Goal: Task Accomplishment & Management: Use online tool/utility

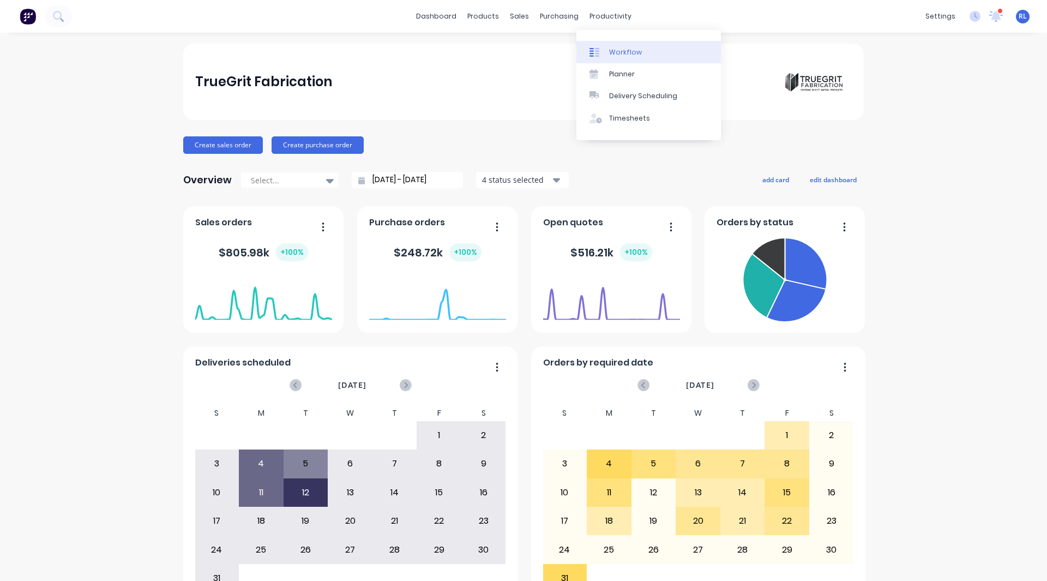
click at [628, 50] on div "Workflow" at bounding box center [625, 52] width 33 height 10
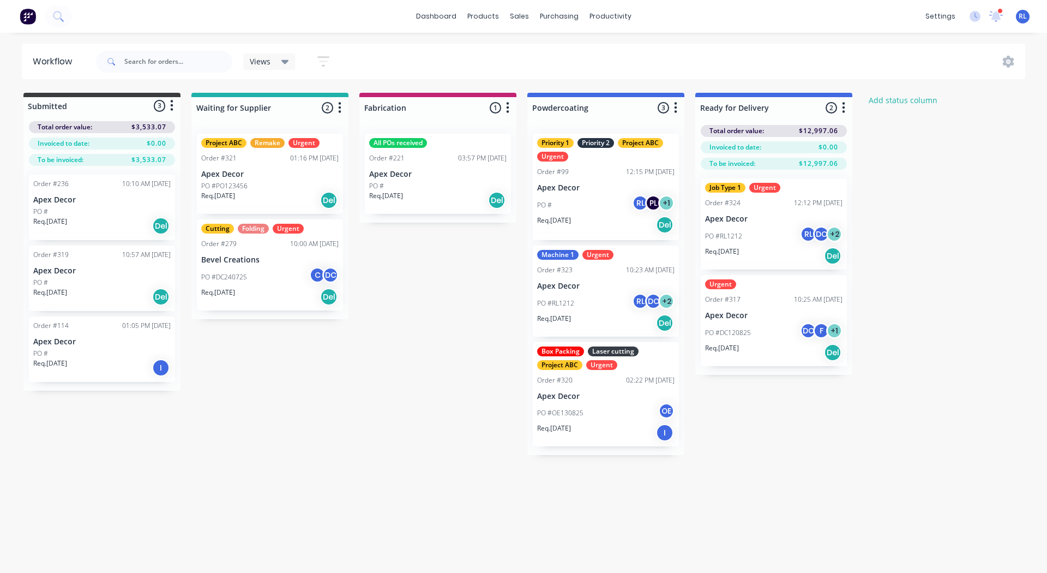
click at [33, 21] on img at bounding box center [28, 16] width 16 height 16
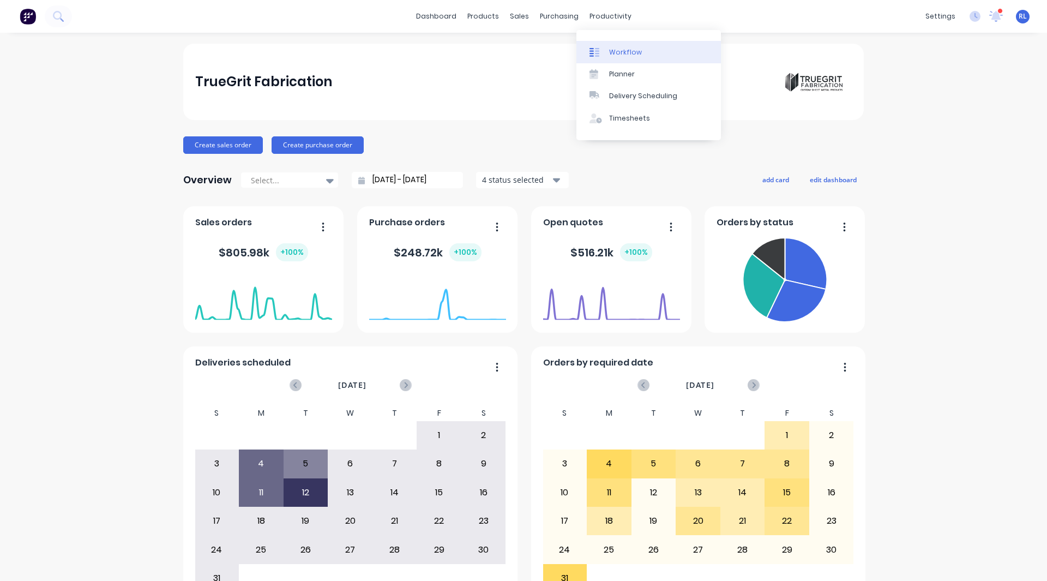
click at [617, 51] on div "Workflow" at bounding box center [625, 52] width 33 height 10
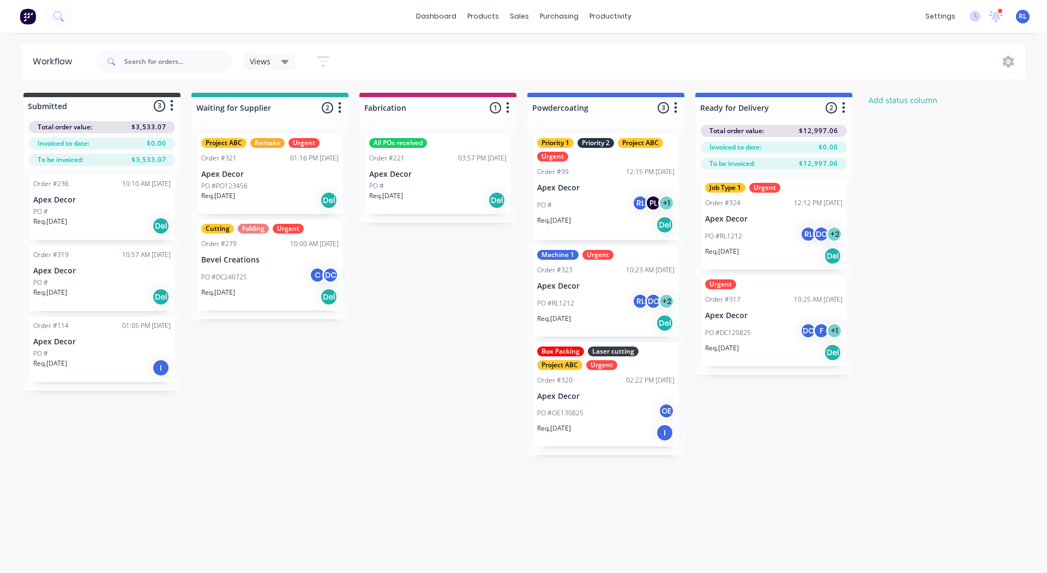
click at [34, 10] on img at bounding box center [28, 16] width 16 height 16
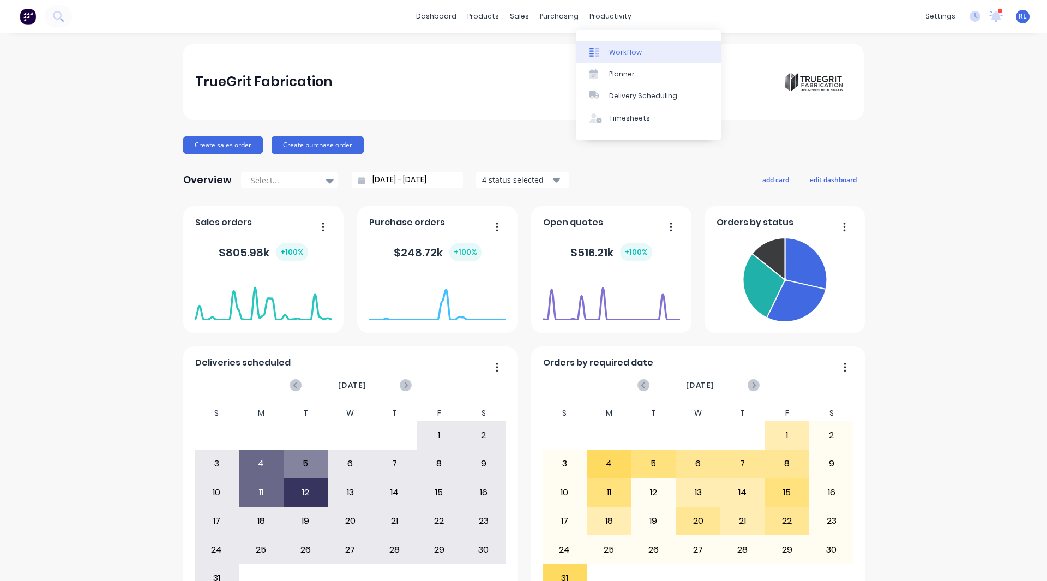
click at [627, 49] on div "Workflow" at bounding box center [625, 52] width 33 height 10
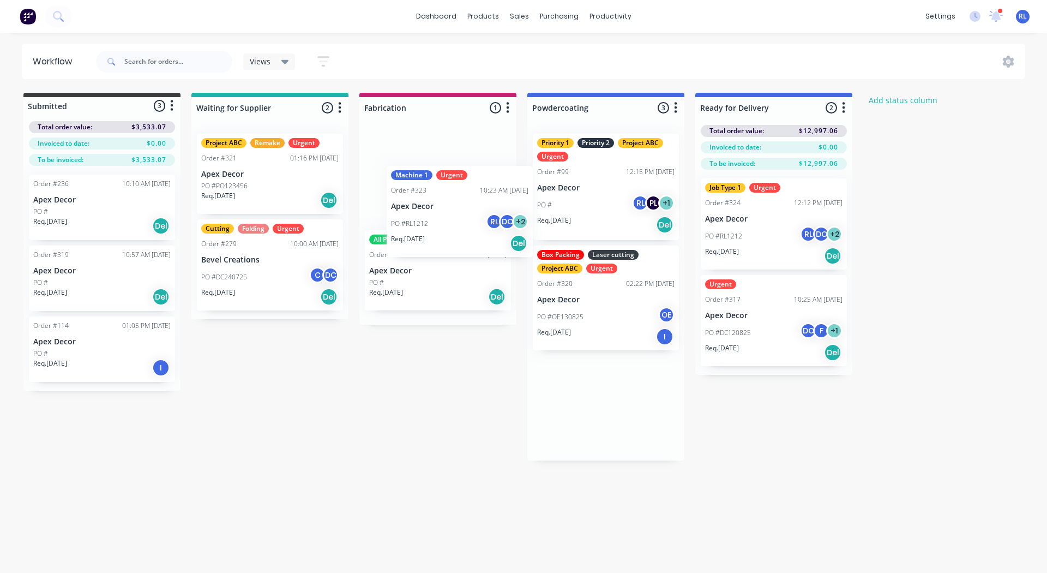
drag, startPoint x: 572, startPoint y: 298, endPoint x: 402, endPoint y: 207, distance: 193.0
click at [402, 207] on div "Submitted 3 Status colour #3A3C3E hex #3A3C3E Save Cancel Summaries Total order…" at bounding box center [585, 277] width 1186 height 368
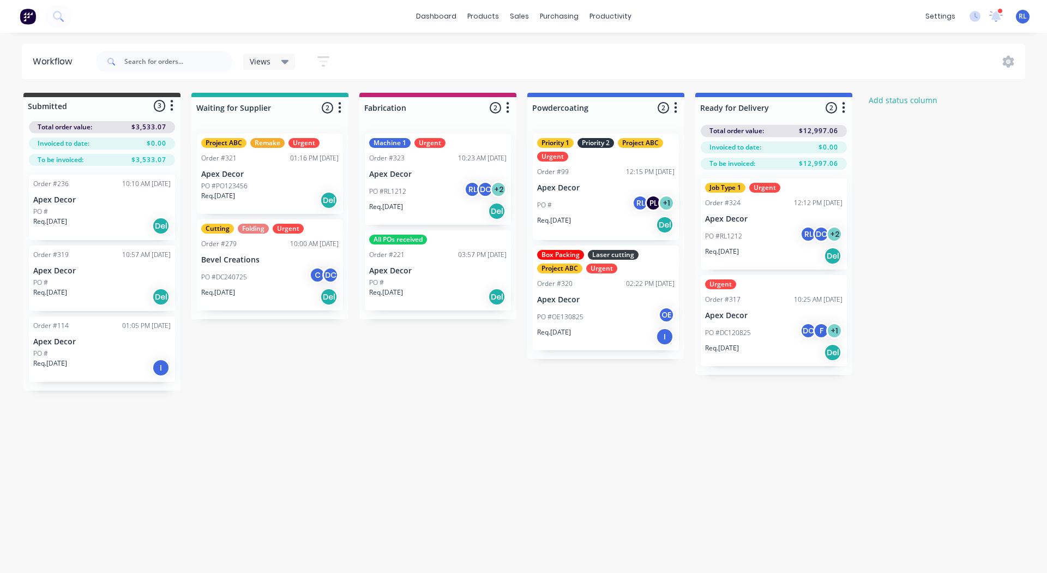
click at [571, 257] on div "Box Packing" at bounding box center [560, 255] width 47 height 10
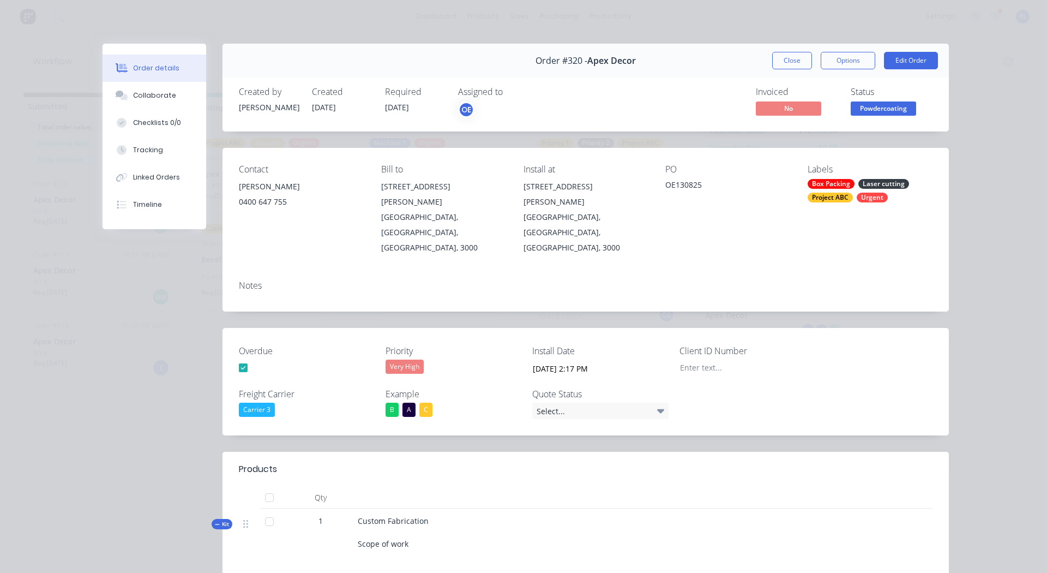
click at [877, 182] on div "Laser cutting" at bounding box center [883, 184] width 51 height 10
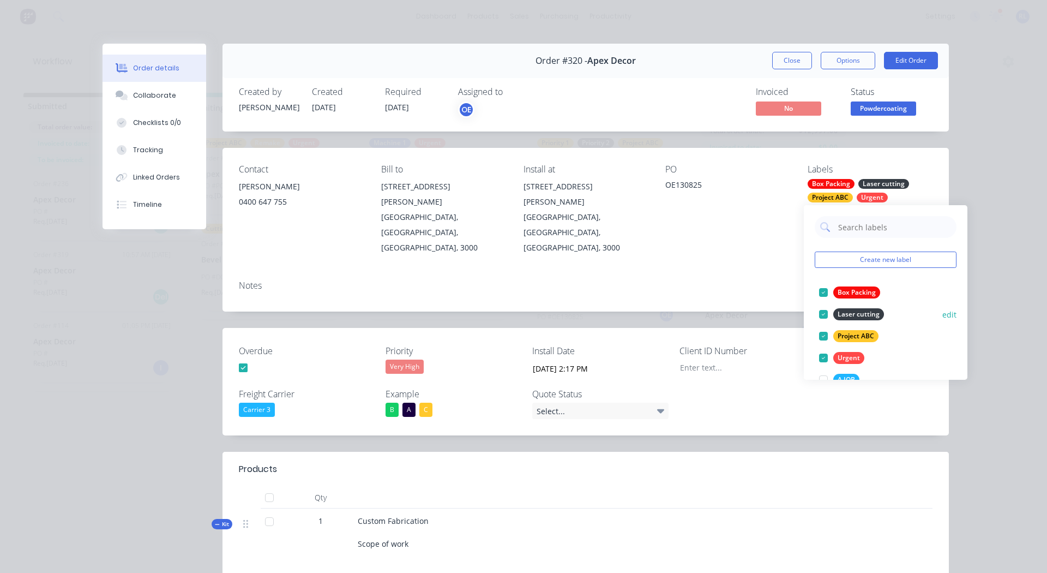
click at [821, 310] on div at bounding box center [823, 314] width 22 height 22
click at [822, 292] on div at bounding box center [823, 292] width 22 height 22
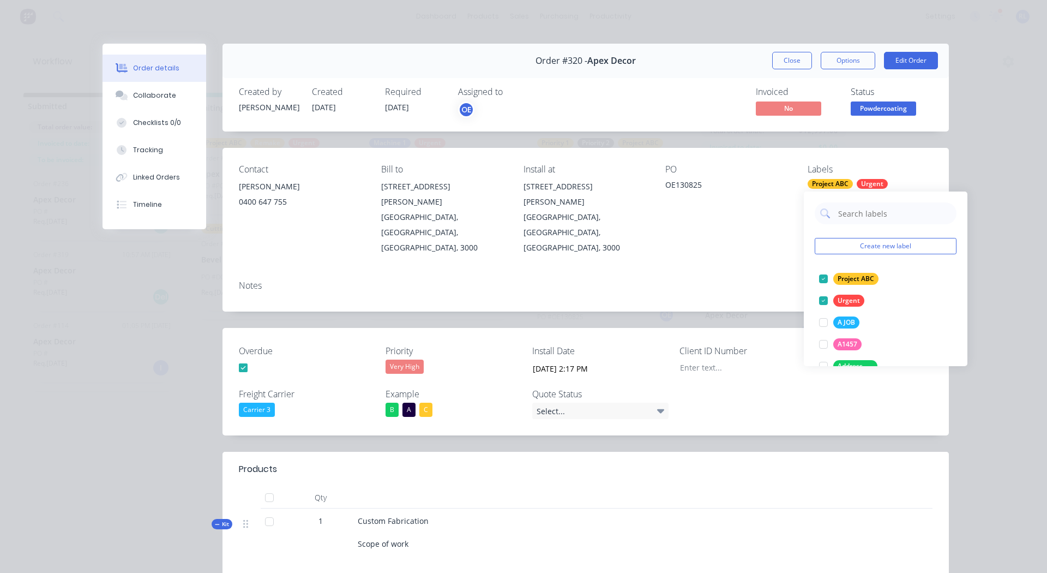
click at [784, 240] on div "Contact Brandon 0400 647 755 Bill to 789 Collins Street Melbourne, Victoria, Au…" at bounding box center [585, 210] width 726 height 124
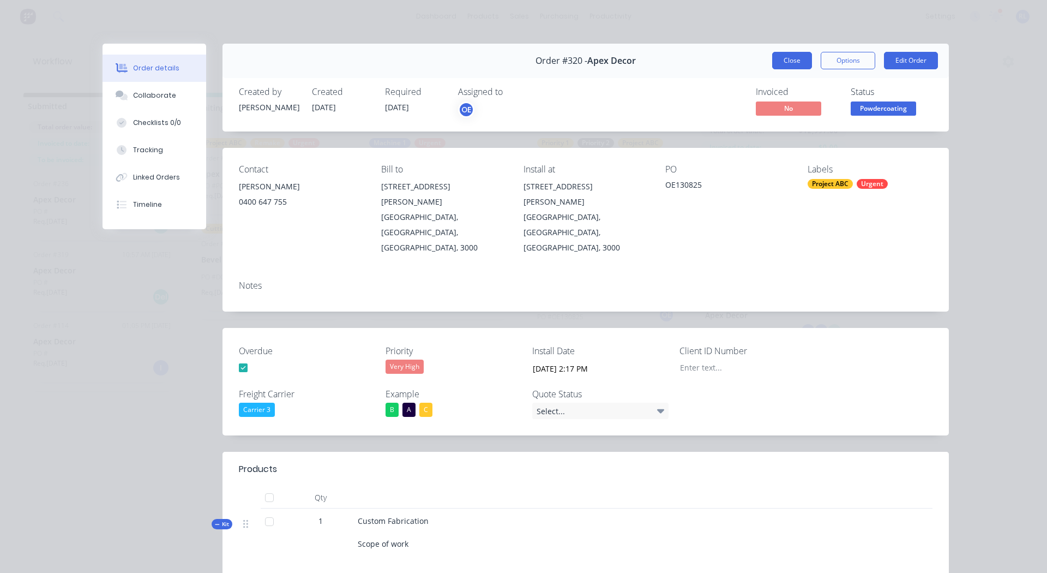
click at [791, 60] on button "Close" at bounding box center [792, 60] width 40 height 17
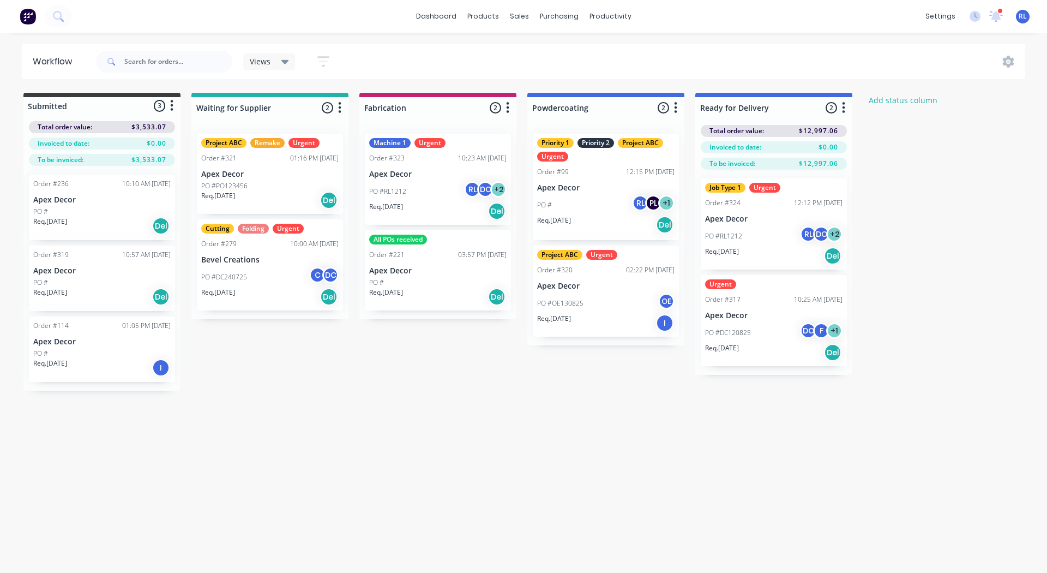
click at [232, 142] on div "Project ABC" at bounding box center [223, 143] width 45 height 10
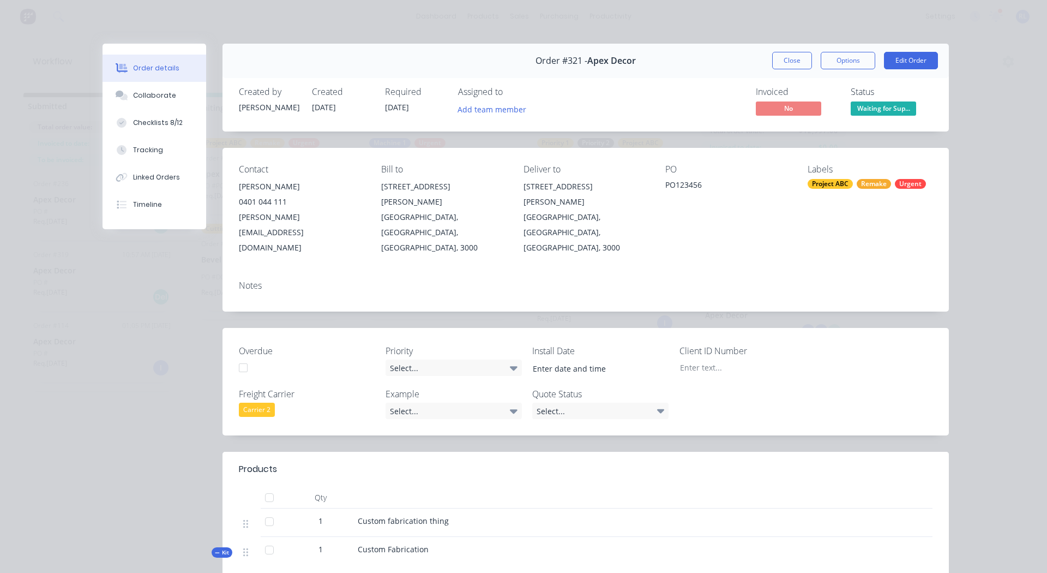
click at [868, 181] on div "Remake" at bounding box center [874, 184] width 34 height 10
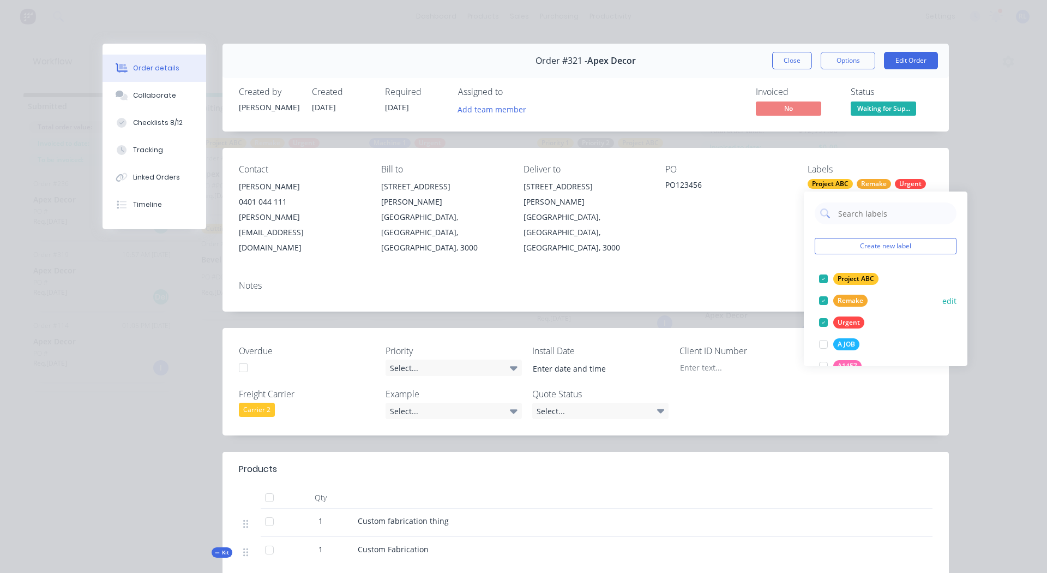
click at [825, 301] on div at bounding box center [823, 301] width 22 height 22
click at [786, 236] on div "Contact Paul 0401 044 111 paul@factory.app Bill to 789 Collins Street Melbourne…" at bounding box center [585, 210] width 726 height 124
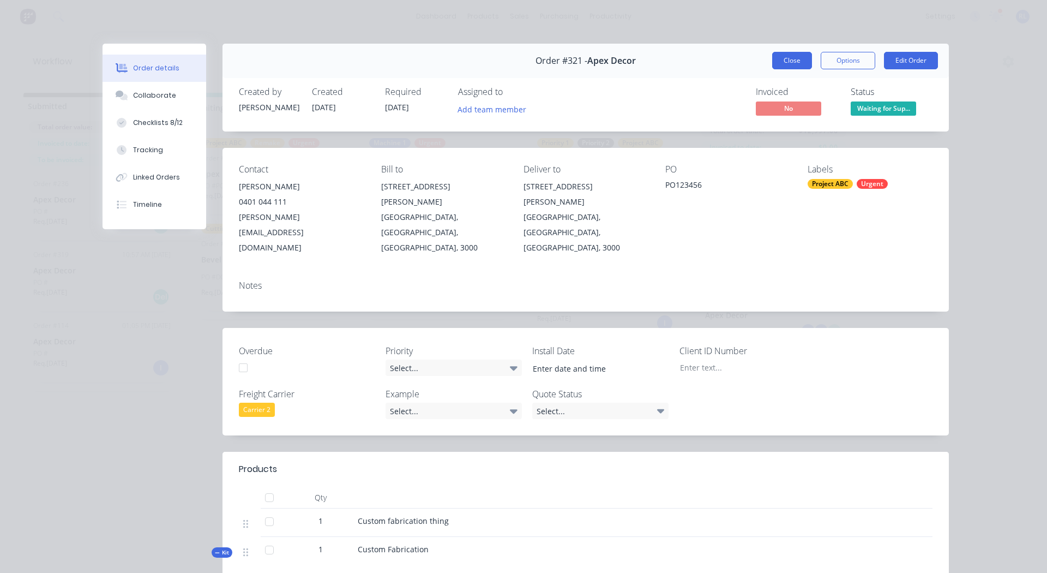
click at [792, 64] on button "Close" at bounding box center [792, 60] width 40 height 17
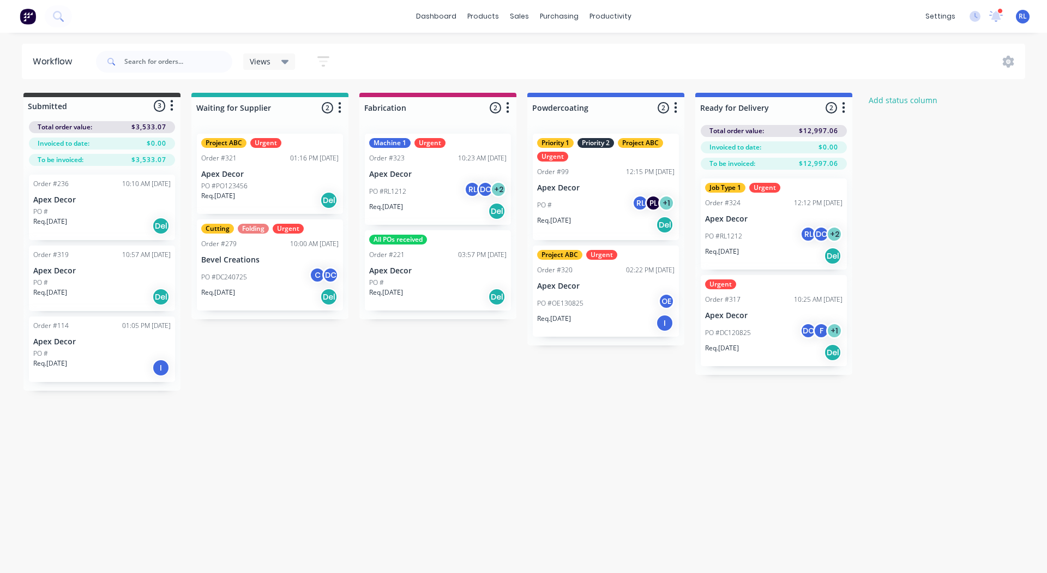
click at [601, 145] on div "Priority 2" at bounding box center [595, 143] width 37 height 10
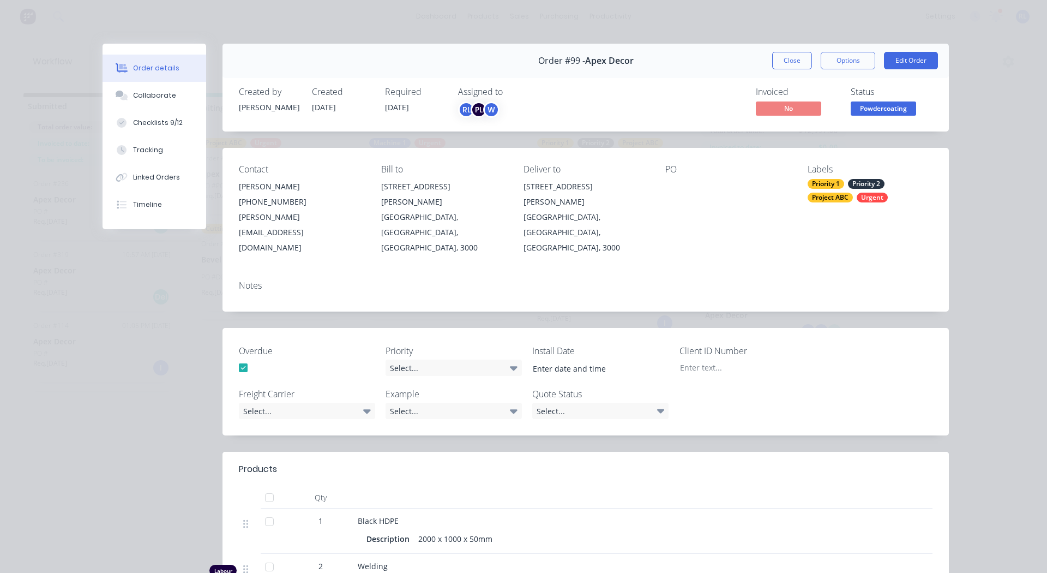
click at [823, 185] on div "Priority 1" at bounding box center [826, 184] width 37 height 10
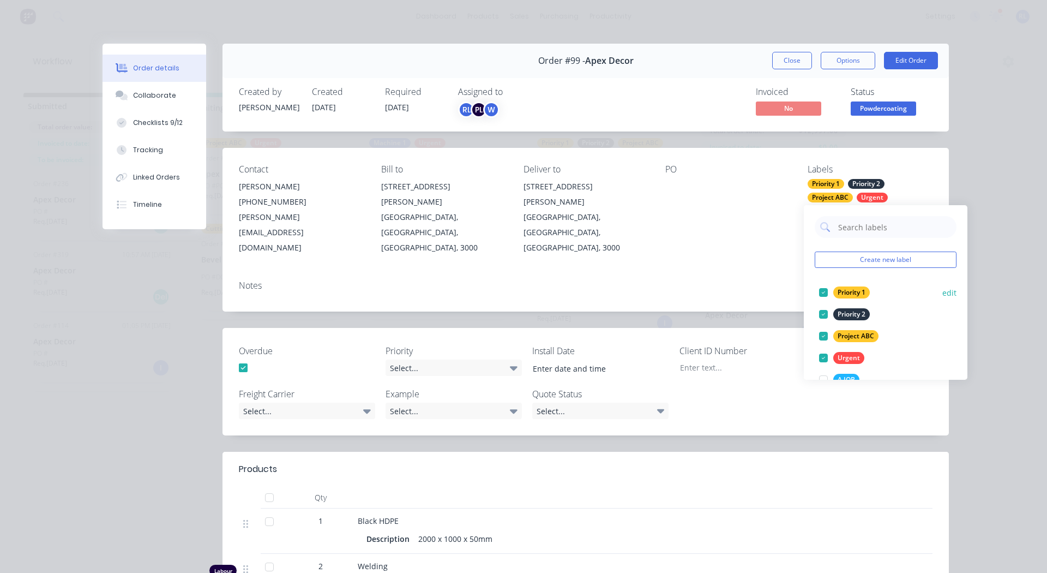
click at [822, 291] on div at bounding box center [823, 292] width 22 height 22
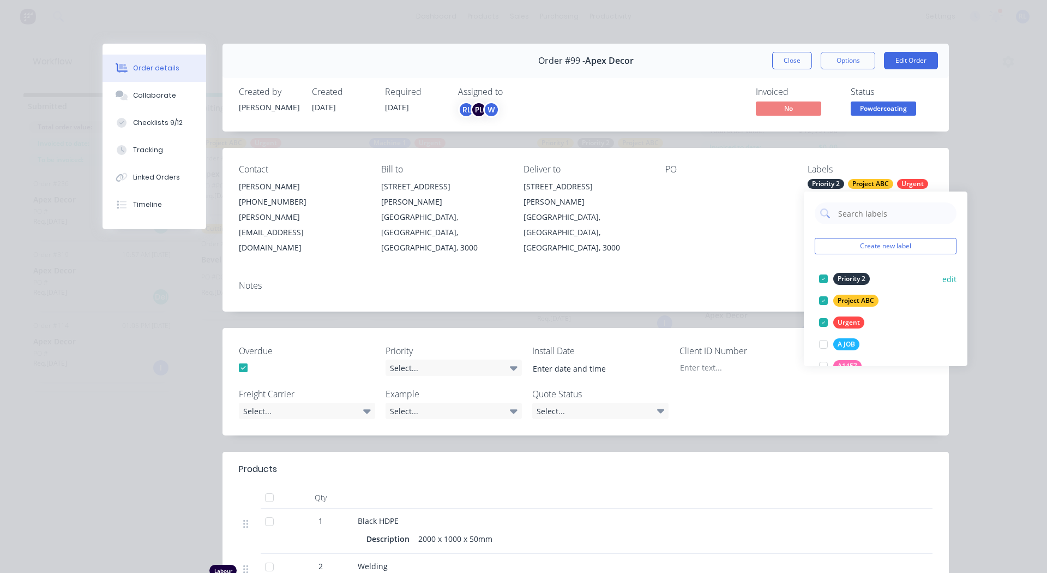
click at [823, 278] on div at bounding box center [823, 279] width 22 height 22
click at [775, 228] on div "Contact David Anderson (03) 9876 5432 david@prestigedecor.com.au Bill to 789 Co…" at bounding box center [585, 210] width 726 height 124
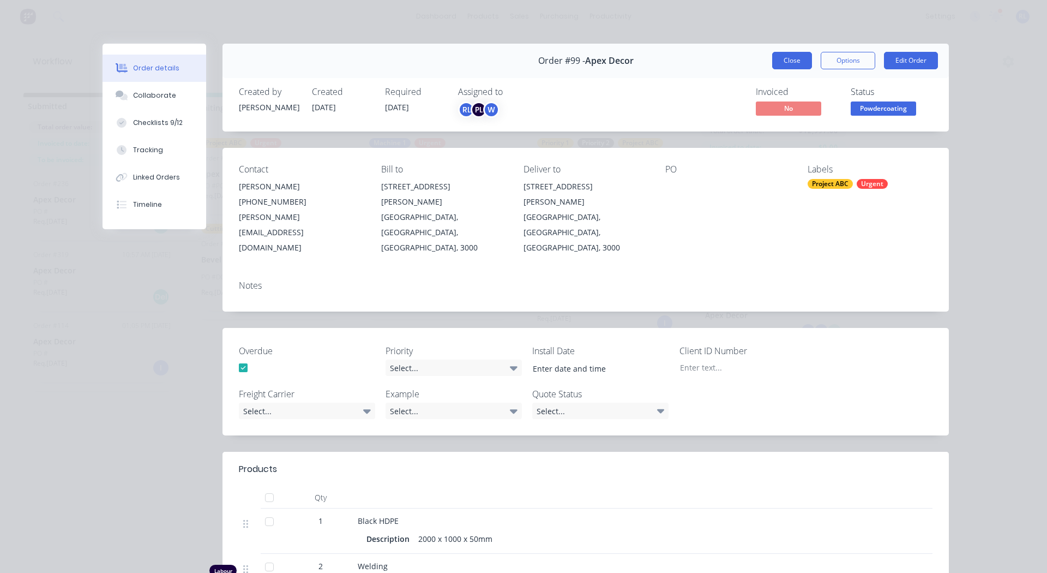
click at [798, 56] on button "Close" at bounding box center [792, 60] width 40 height 17
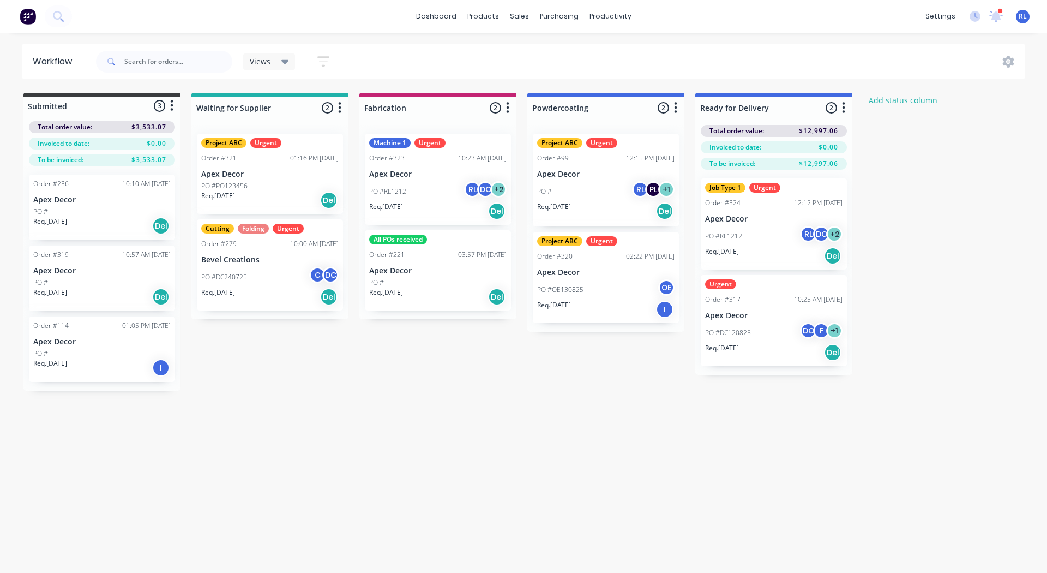
click at [407, 239] on div "All POs received" at bounding box center [398, 239] width 58 height 10
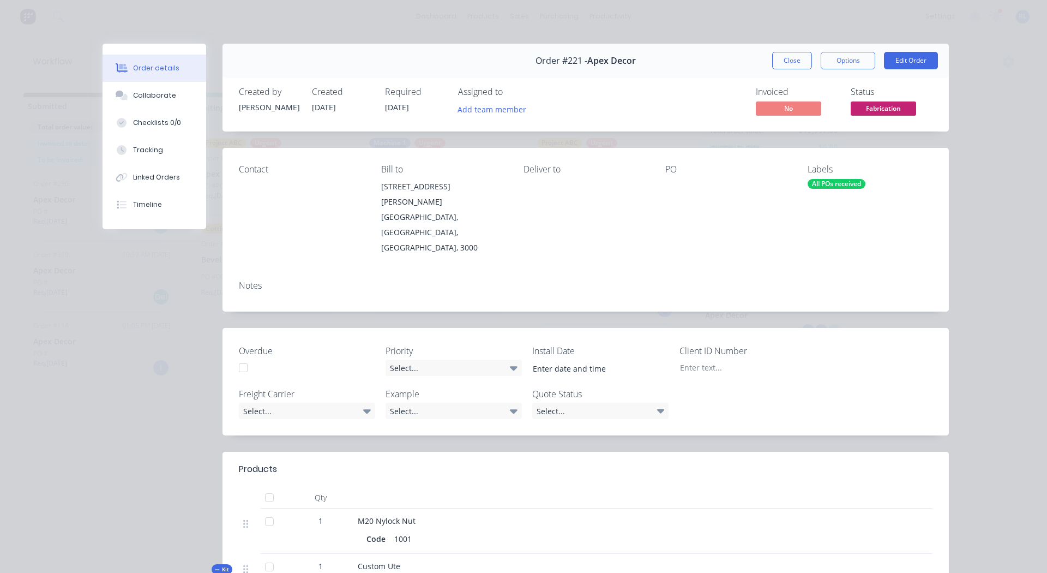
click at [826, 181] on div "All POs received" at bounding box center [837, 184] width 58 height 10
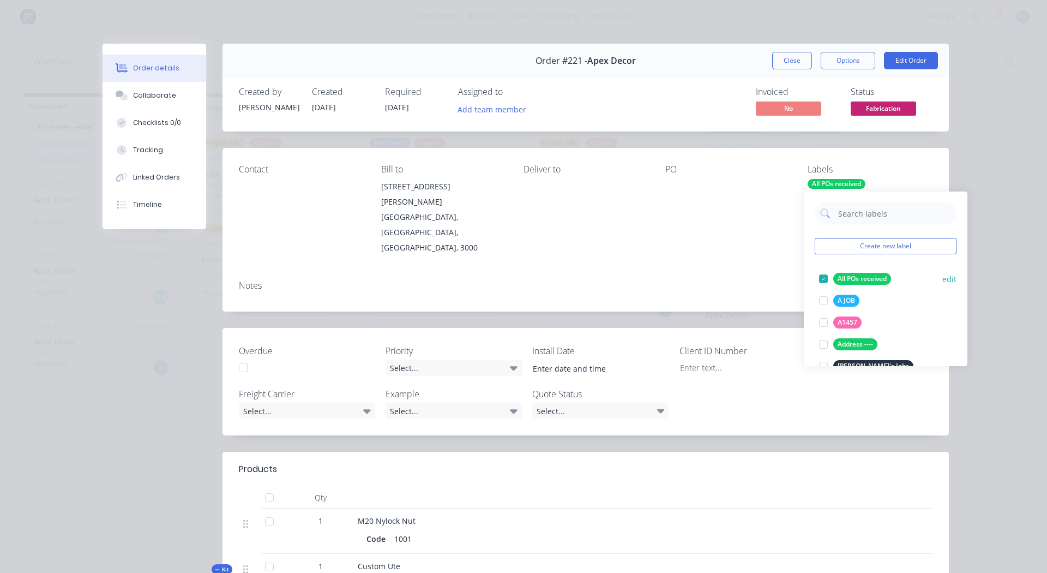
click at [825, 276] on div at bounding box center [823, 279] width 22 height 22
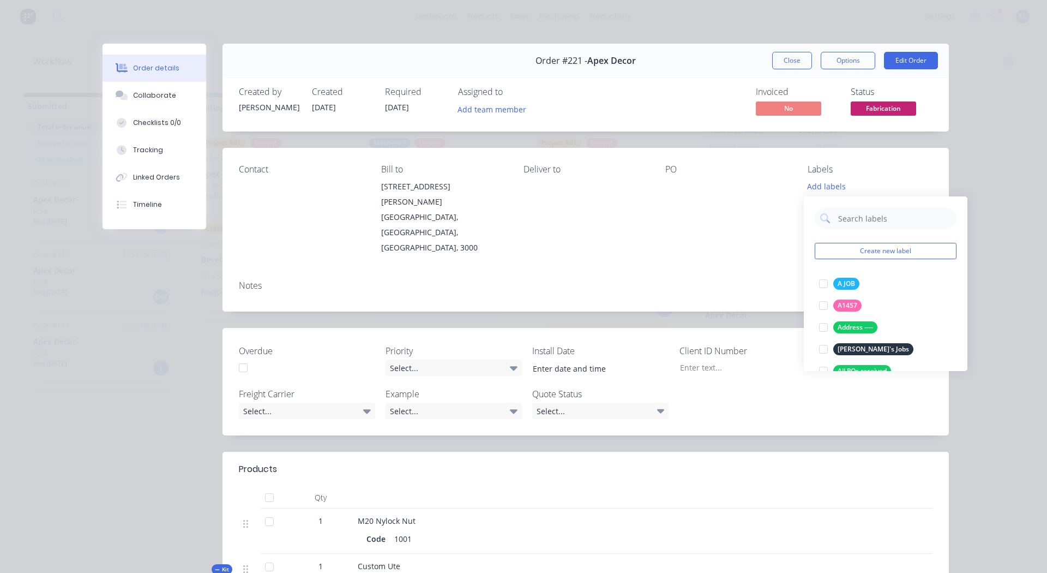
click at [757, 212] on div "PO" at bounding box center [727, 209] width 125 height 91
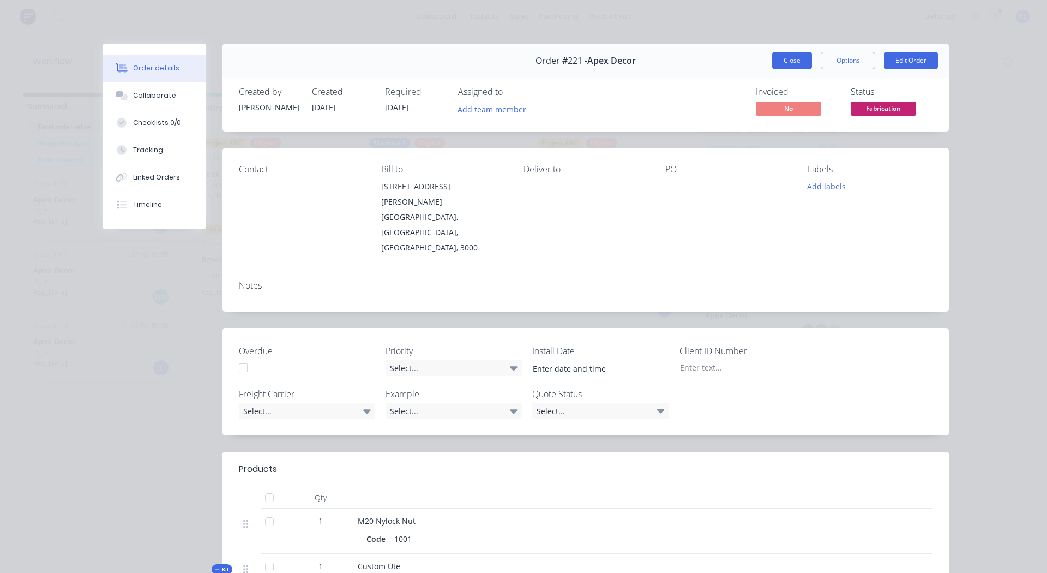
click at [787, 59] on button "Close" at bounding box center [792, 60] width 40 height 17
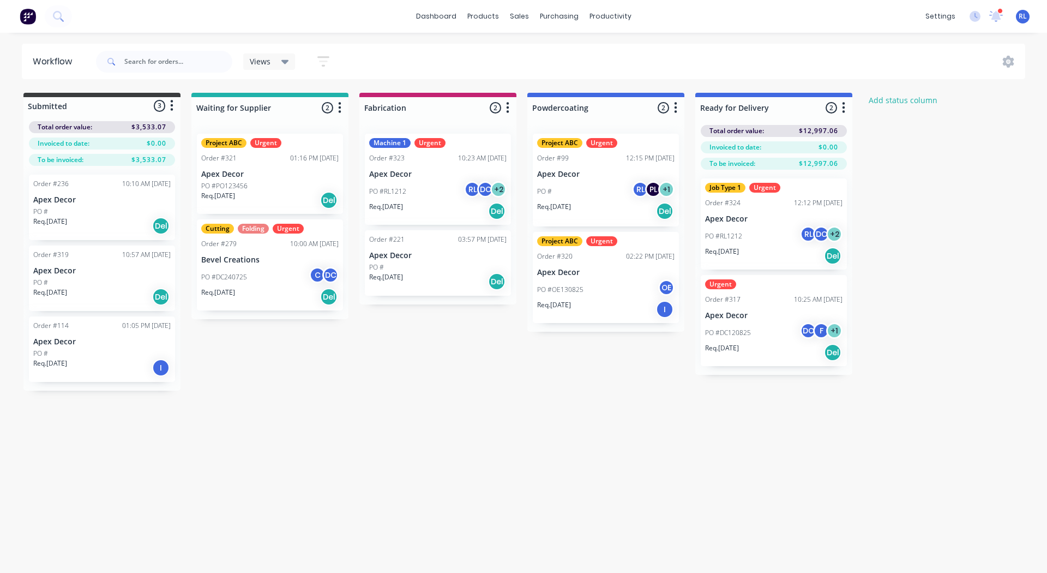
click at [569, 148] on div "Project ABC Urgent Order #99 12:15 PM 15/08/25 Apex Decor PO # RL PL + 1 Req. 2…" at bounding box center [606, 180] width 146 height 93
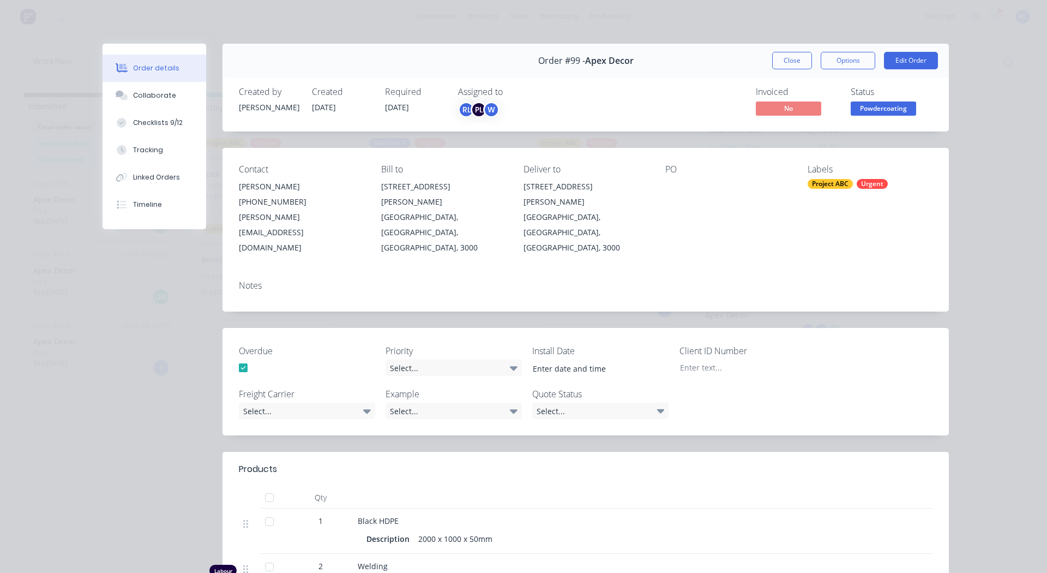
click at [826, 178] on div "Labels Project ABC Urgent" at bounding box center [870, 209] width 125 height 91
click at [826, 179] on div "Project ABC" at bounding box center [830, 184] width 45 height 10
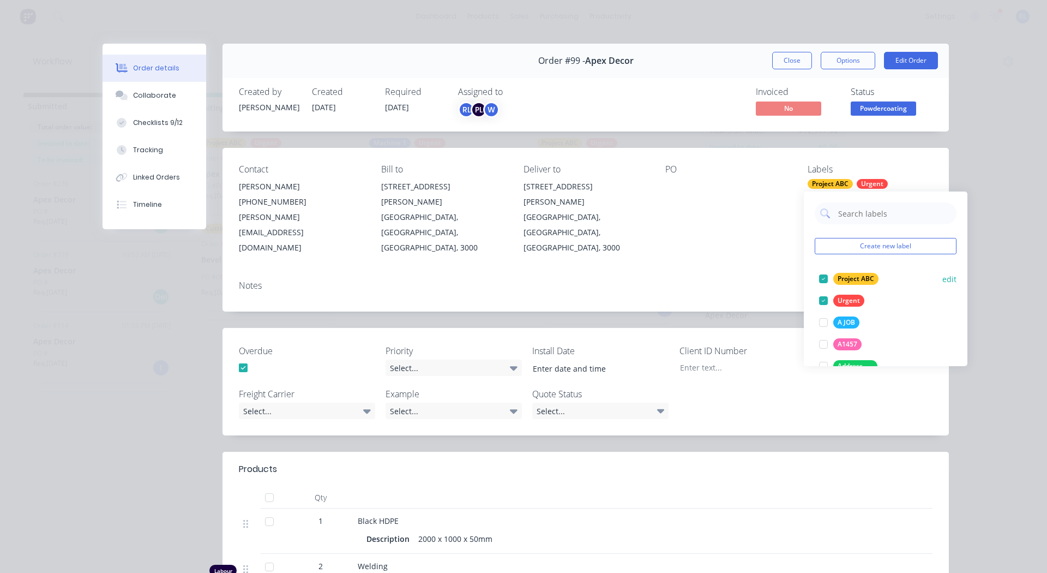
click at [824, 278] on div at bounding box center [823, 279] width 22 height 22
click at [824, 273] on div at bounding box center [823, 279] width 22 height 22
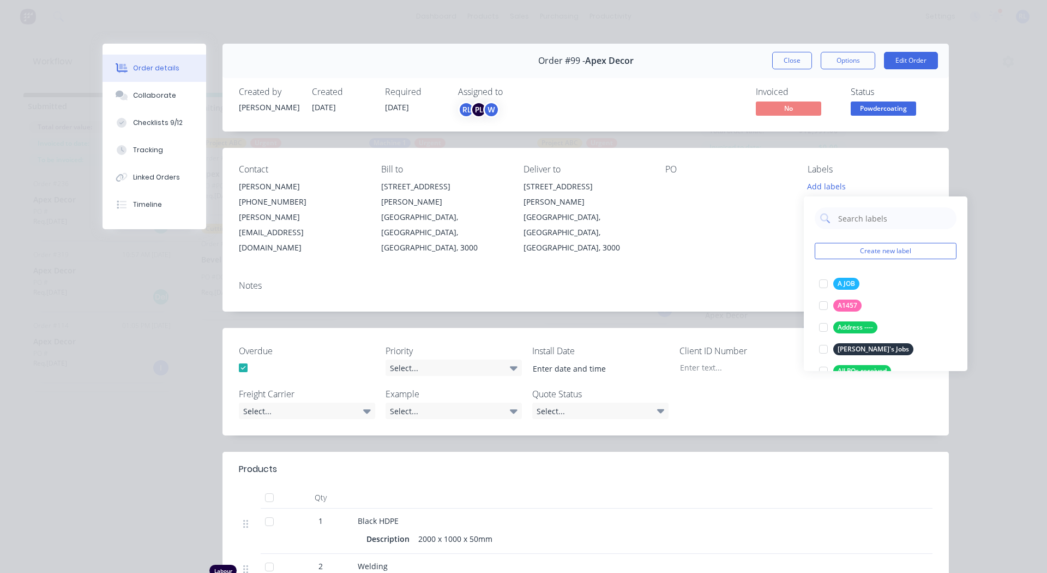
click at [781, 216] on div "PO" at bounding box center [727, 209] width 125 height 91
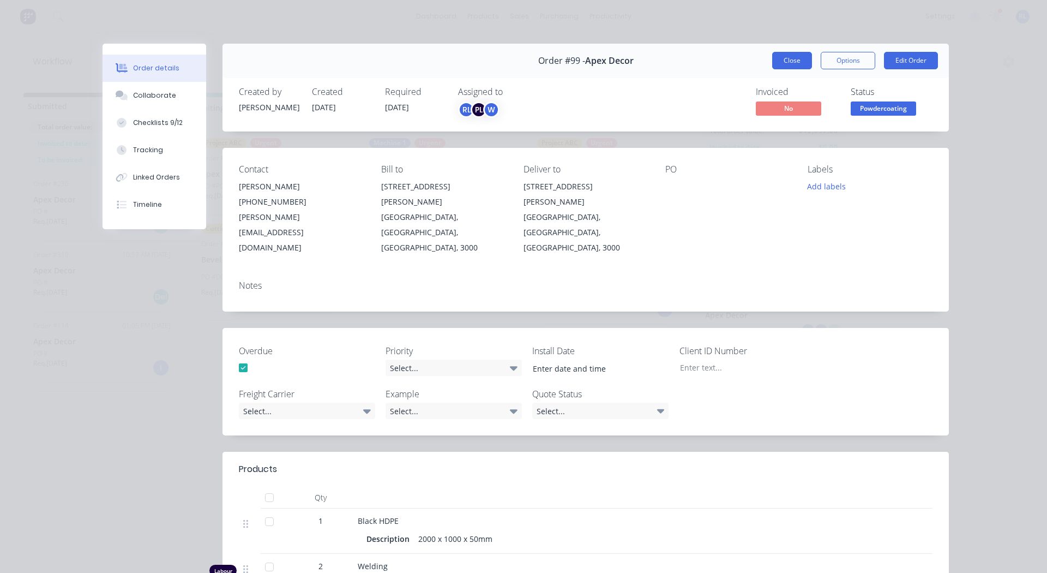
click at [796, 67] on button "Close" at bounding box center [792, 60] width 40 height 17
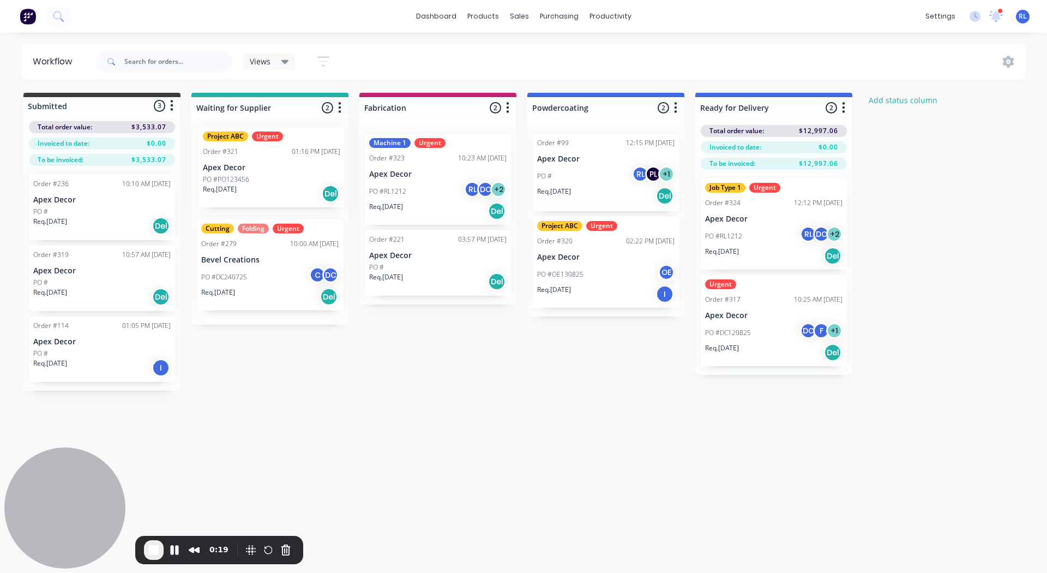
click at [256, 154] on div "Project ABC Urgent Order #321 01:16 PM [DATE] Apex Decor PO #PO123456 Req. [DAT…" at bounding box center [269, 225] width 157 height 200
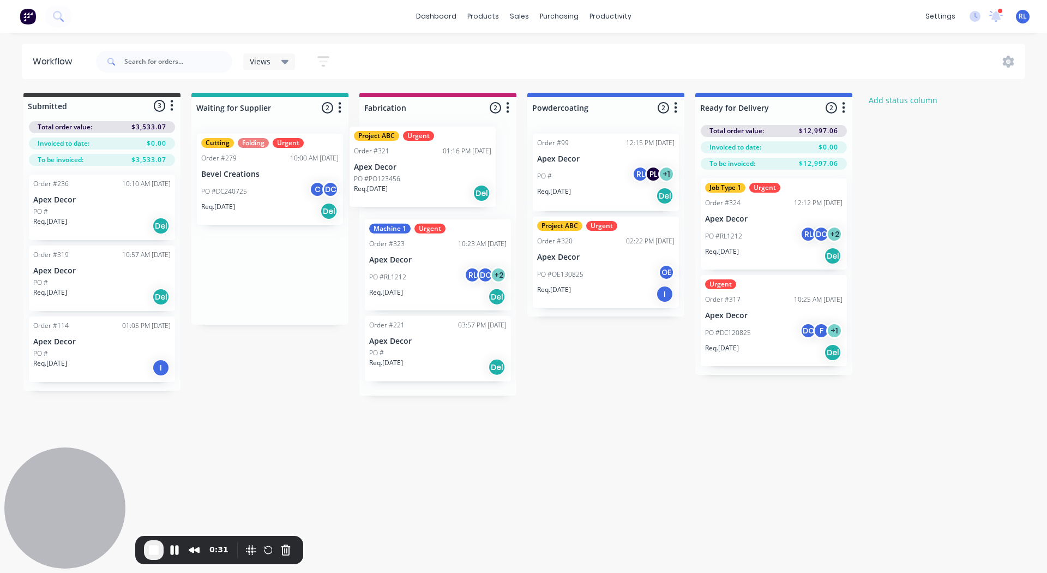
drag, startPoint x: 248, startPoint y: 167, endPoint x: 409, endPoint y: 160, distance: 161.0
click at [409, 160] on div "Submitted 3 Status colour #3A3C3E hex #3A3C3E Save Cancel Summaries Total order…" at bounding box center [585, 244] width 1186 height 303
click at [432, 168] on div "Project ABC Urgent Order #321 01:16 PM [DATE] Apex Decor PO #PO123456 Req. [DAT…" at bounding box center [438, 174] width 146 height 80
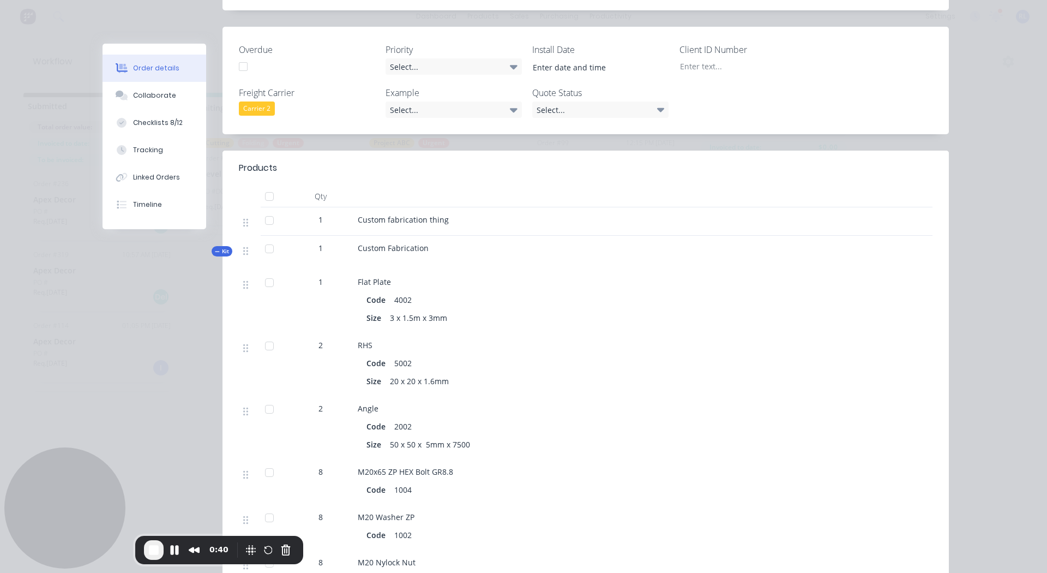
scroll to position [320, 0]
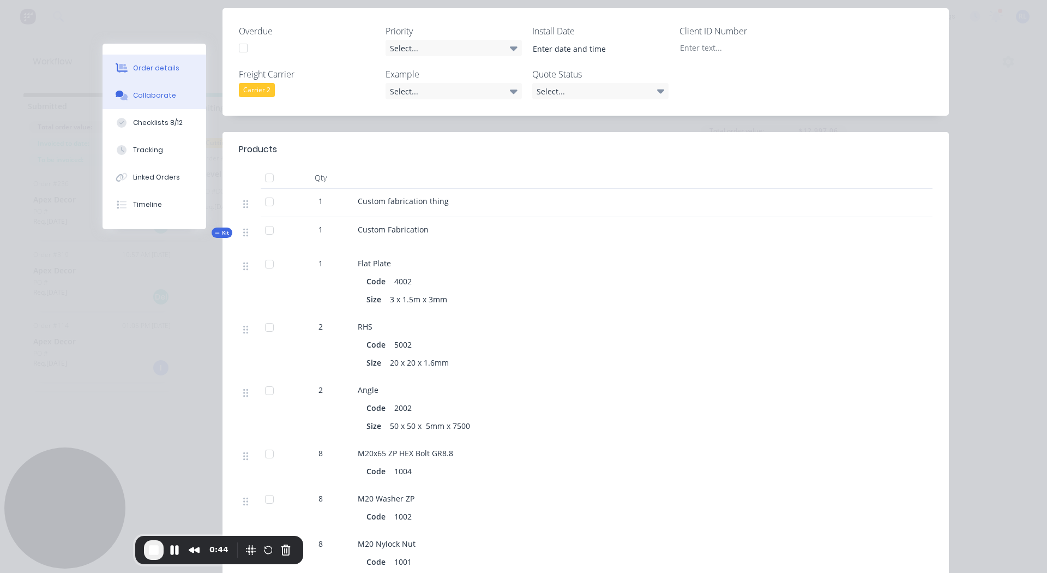
click at [158, 97] on div "Collaborate" at bounding box center [154, 96] width 43 height 10
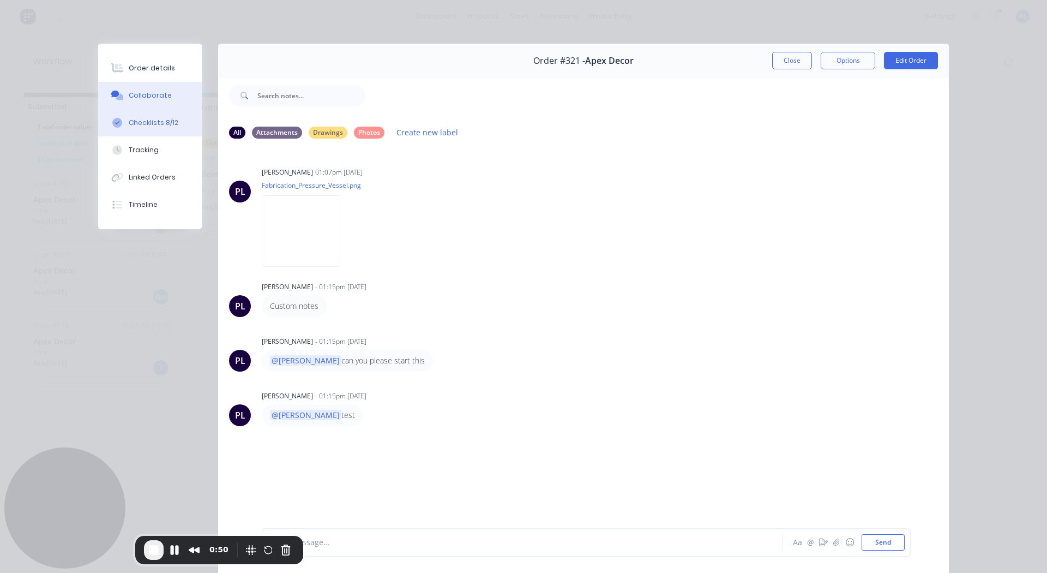
click at [163, 126] on div "Checklists 8/12" at bounding box center [154, 123] width 50 height 10
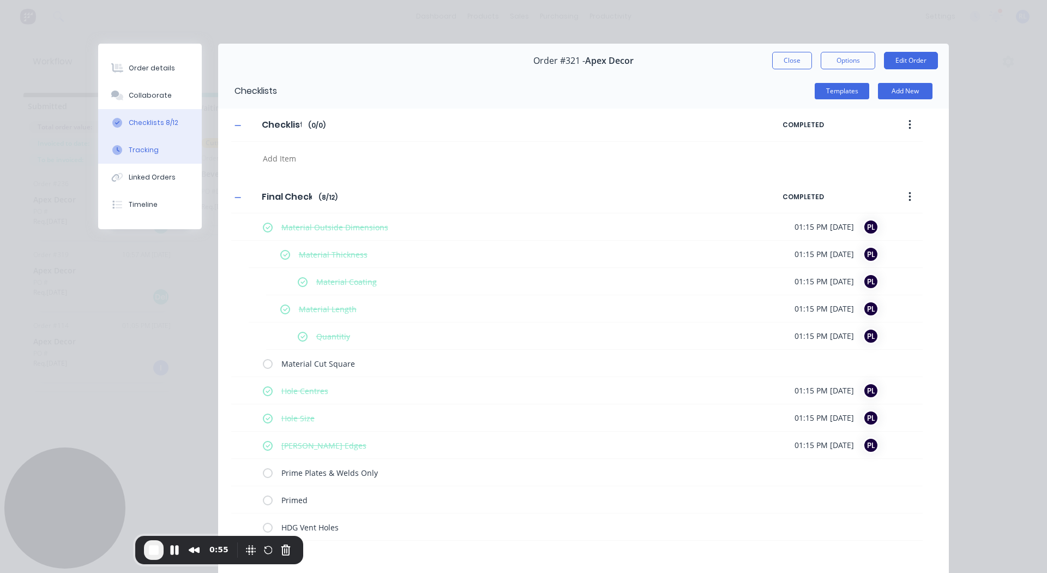
click at [164, 150] on button "Tracking" at bounding box center [150, 149] width 104 height 27
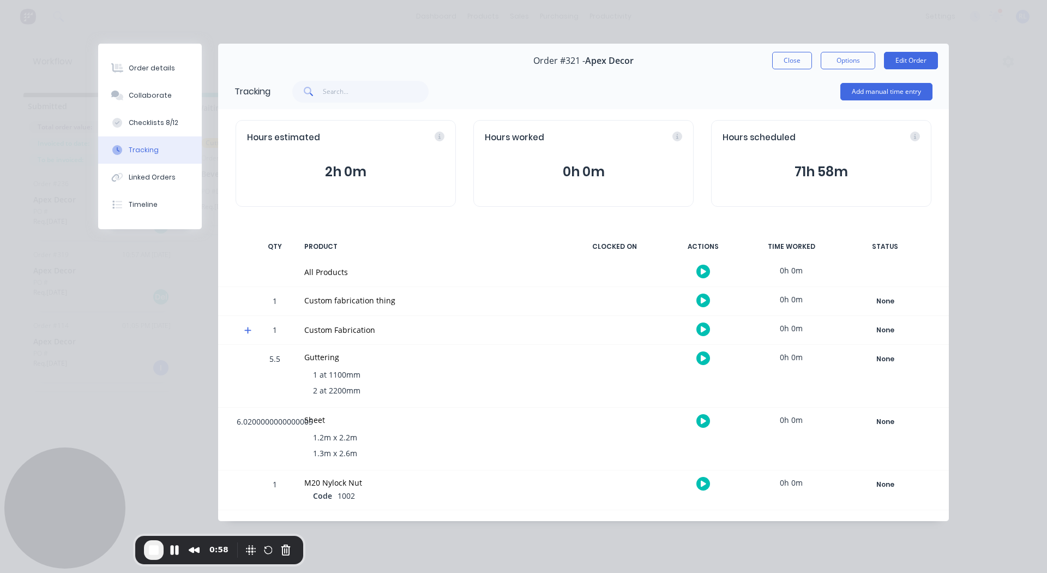
click at [705, 299] on icon "button" at bounding box center [703, 300] width 5 height 7
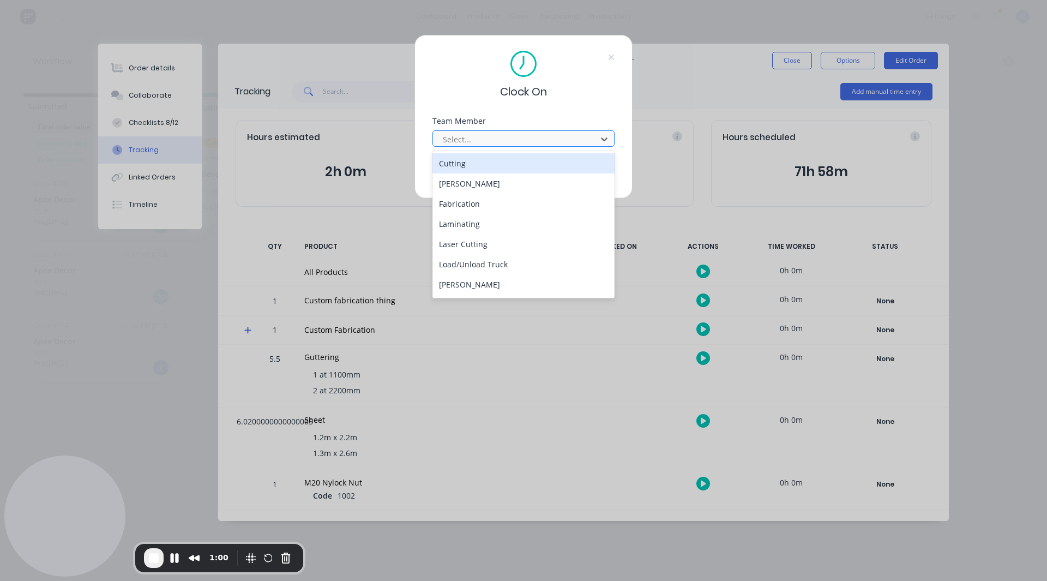
click at [488, 139] on div at bounding box center [516, 140] width 149 height 14
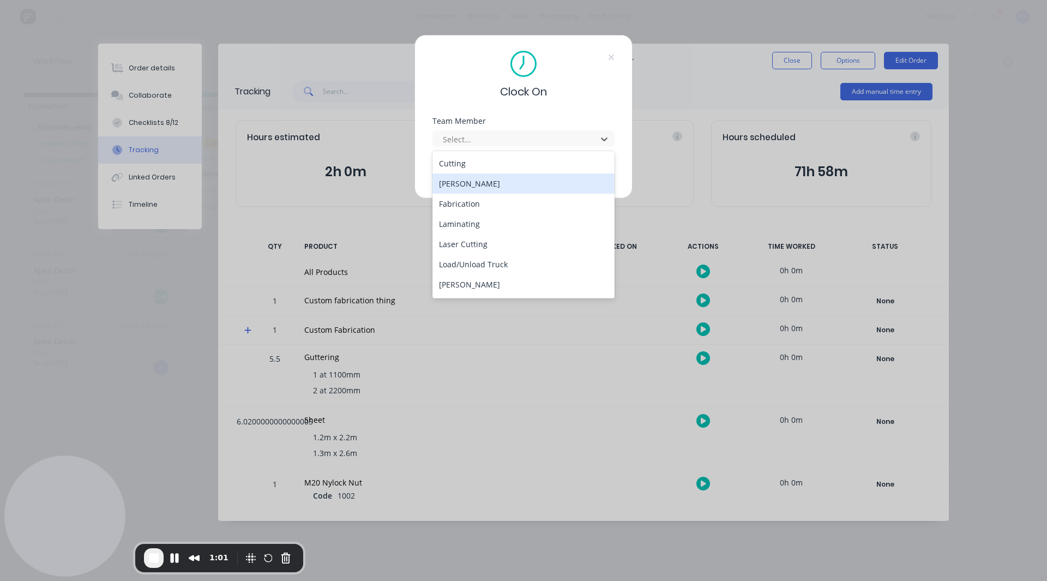
click at [478, 179] on div "[PERSON_NAME]" at bounding box center [523, 183] width 182 height 20
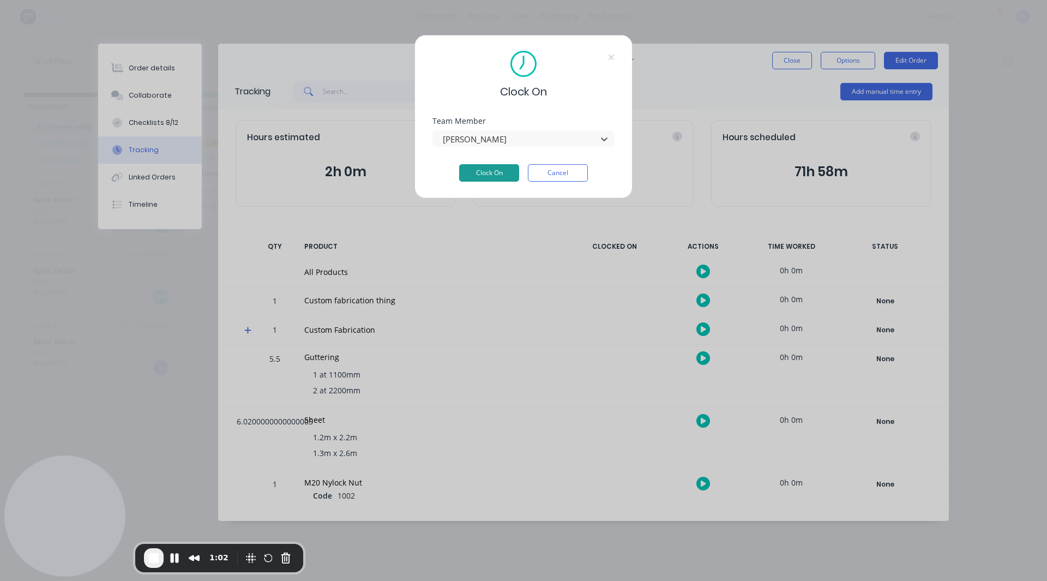
click at [485, 177] on button "Clock On" at bounding box center [489, 172] width 60 height 17
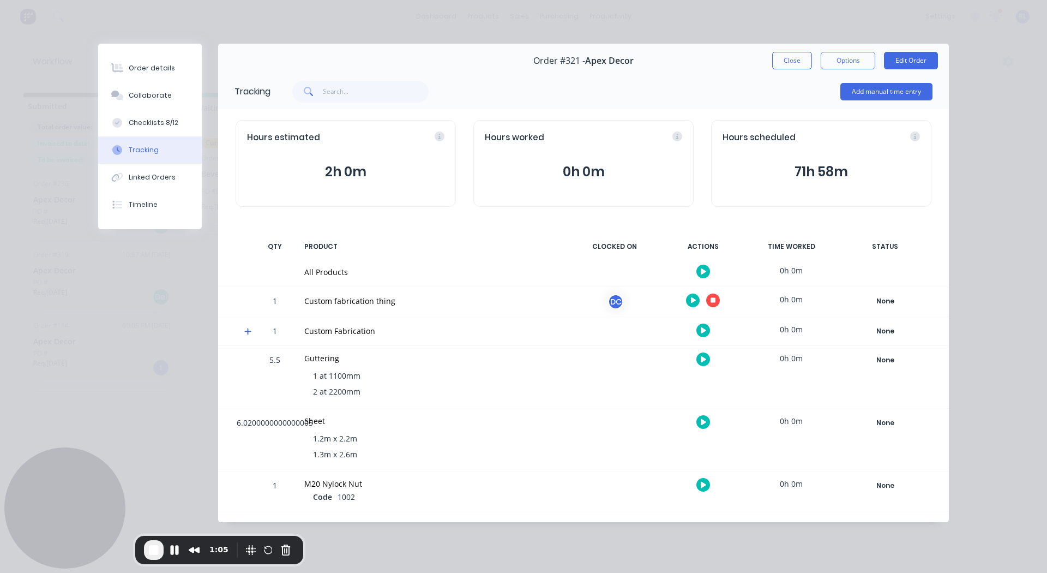
click at [713, 298] on icon "button" at bounding box center [713, 300] width 5 height 5
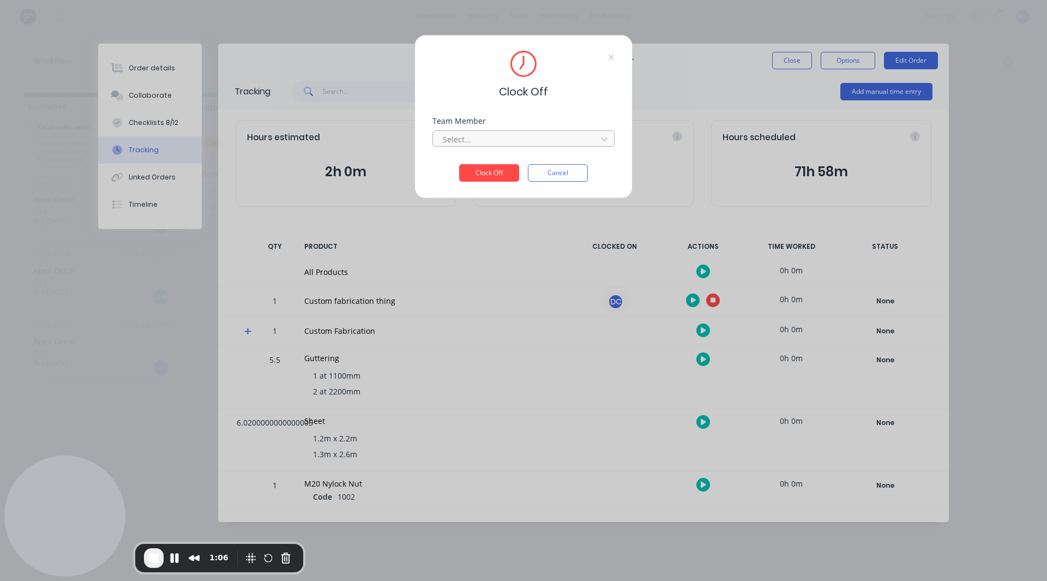
click at [519, 139] on div at bounding box center [516, 140] width 149 height 14
click at [486, 163] on div "[PERSON_NAME]" at bounding box center [523, 163] width 182 height 20
click at [491, 169] on button "Clock Off" at bounding box center [489, 172] width 60 height 17
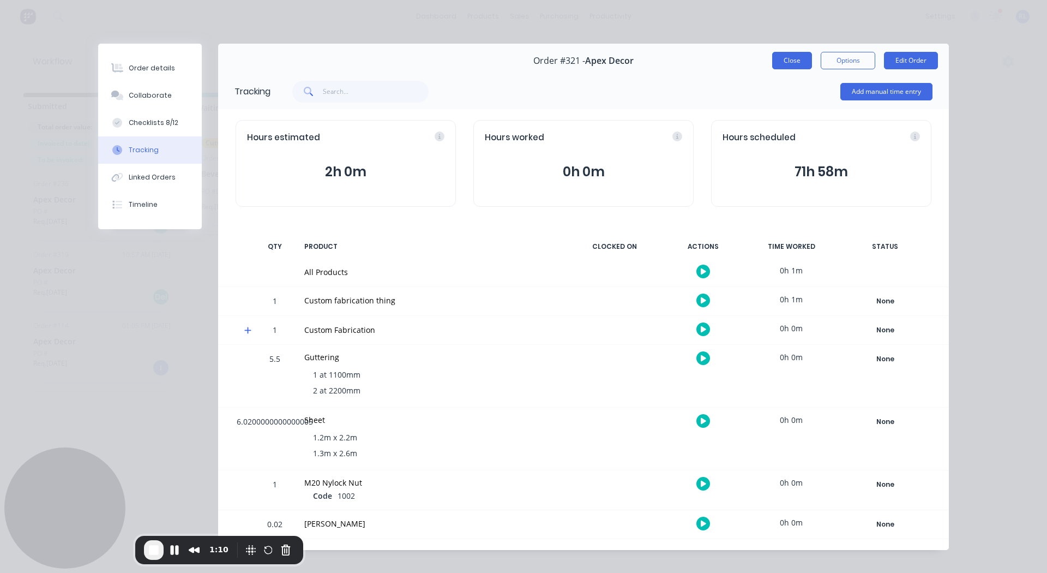
click at [789, 55] on button "Close" at bounding box center [792, 60] width 40 height 17
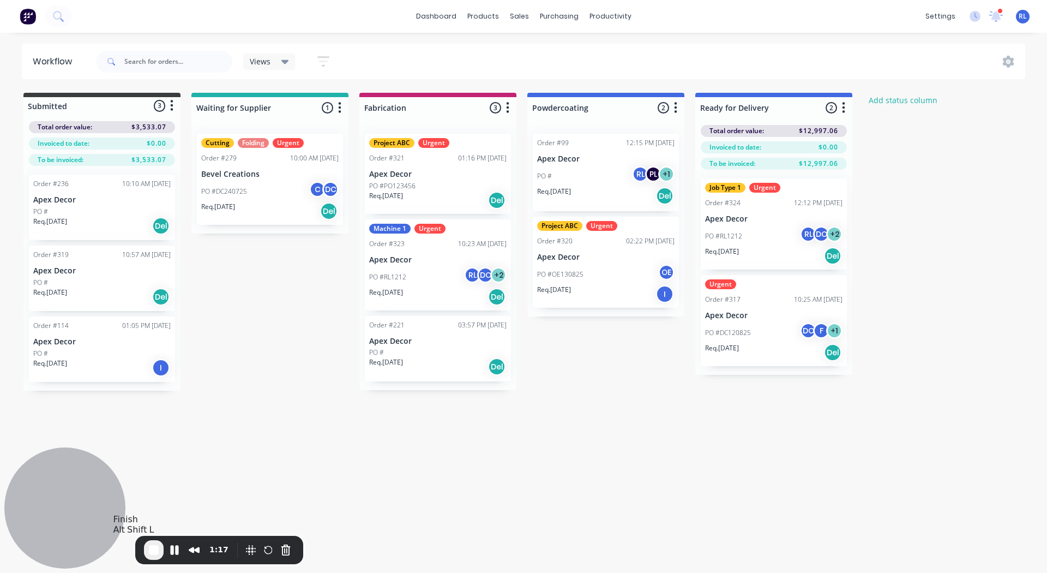
click at [153, 552] on span "End Recording" at bounding box center [153, 549] width 13 height 13
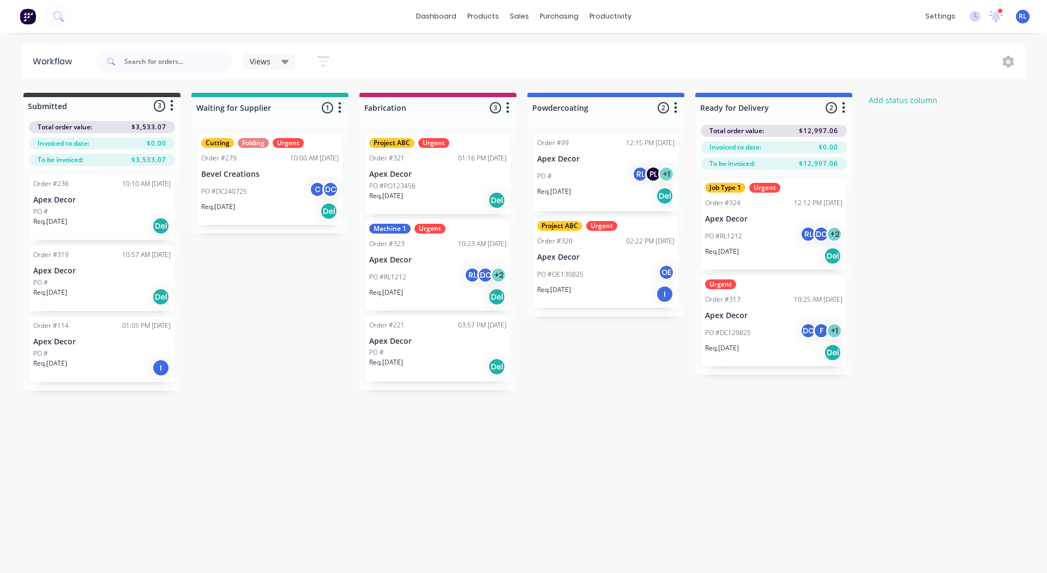
click at [261, 375] on div "Submitted 3 Status colour #3A3C3E hex #3A3C3E Save Cancel Summaries Total order…" at bounding box center [585, 242] width 1186 height 298
